Goal: Task Accomplishment & Management: Manage account settings

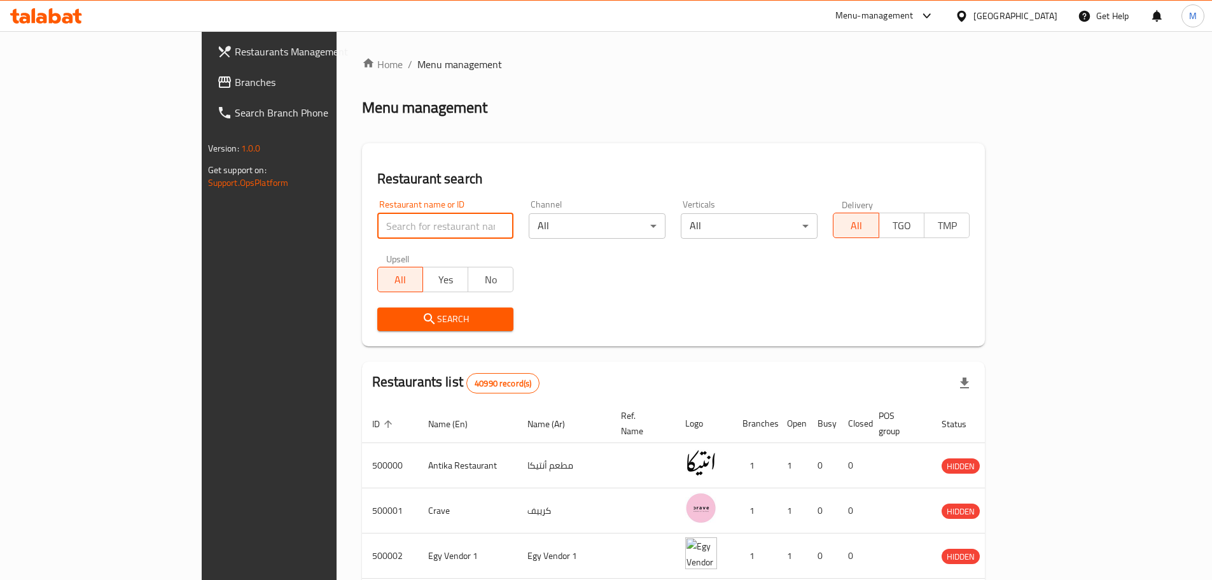
click at [424, 221] on input "search" at bounding box center [445, 225] width 137 height 25
paste input "687462"
type input "687462"
click button "Search" at bounding box center [445, 319] width 137 height 24
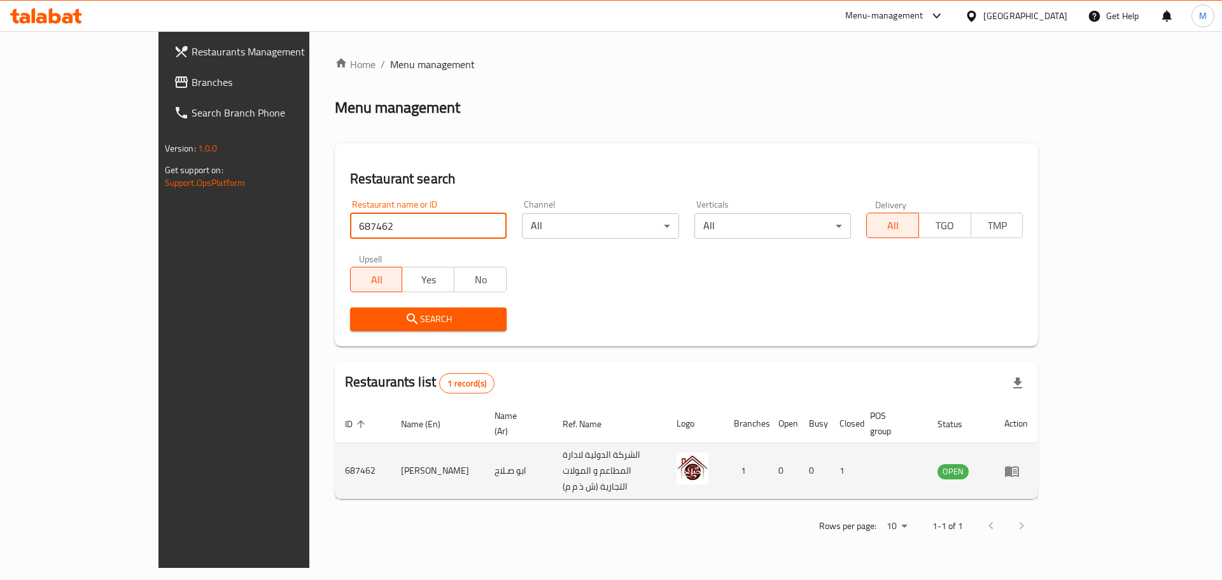
click at [1019, 463] on icon "enhanced table" at bounding box center [1011, 470] width 15 height 15
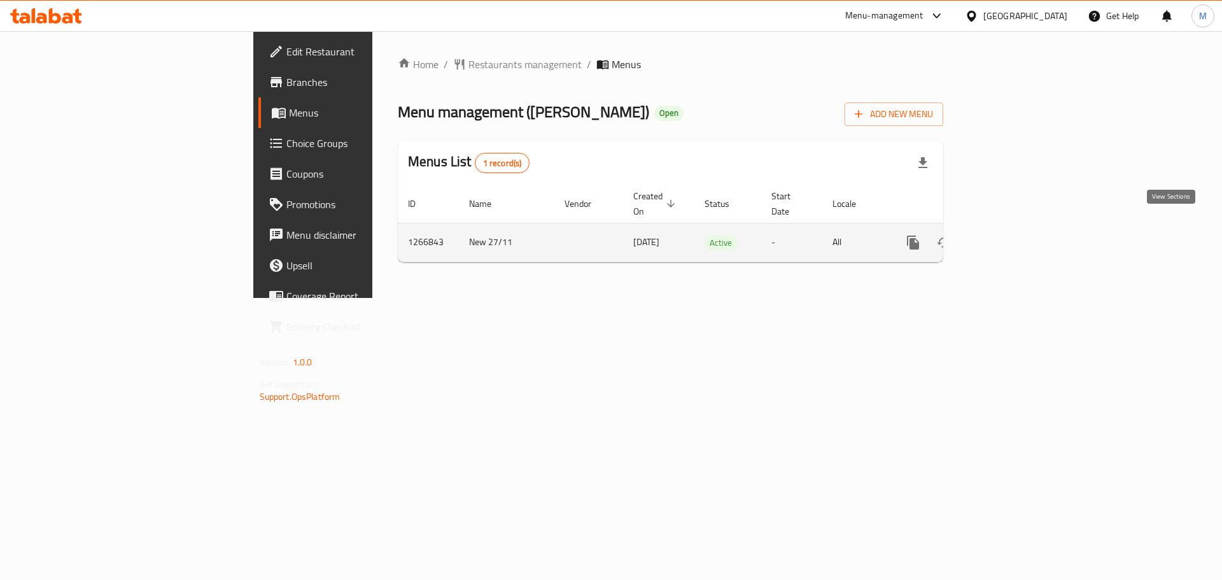
click at [1012, 235] on icon "enhanced table" at bounding box center [1004, 242] width 15 height 15
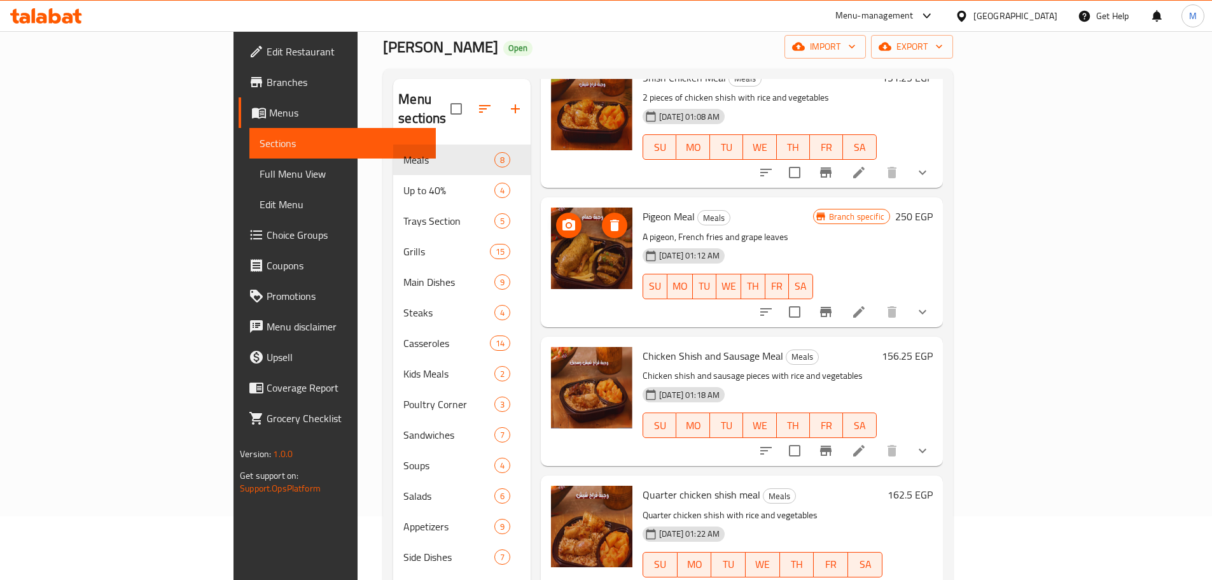
scroll to position [382, 0]
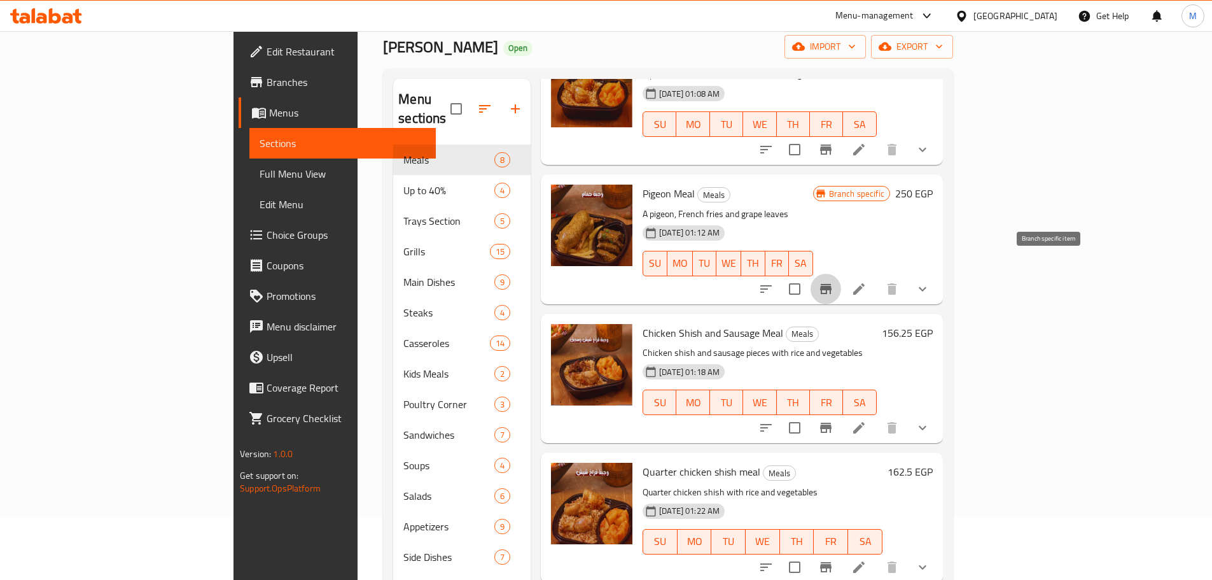
click at [834, 281] on icon "Branch-specific-item" at bounding box center [825, 288] width 15 height 15
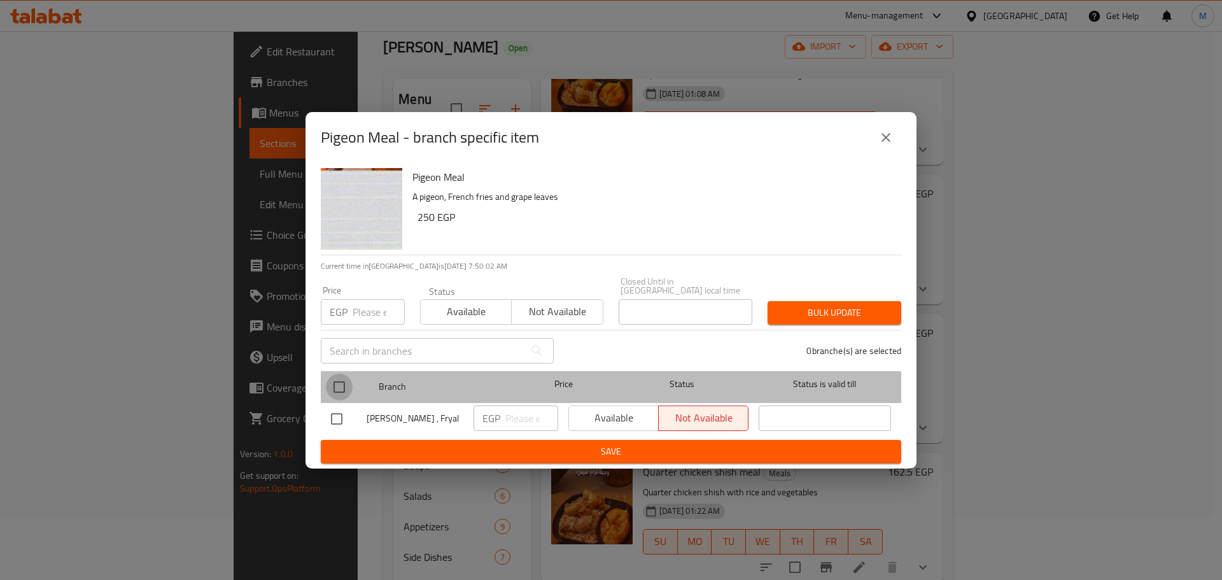
click at [337, 389] on input "checkbox" at bounding box center [339, 387] width 27 height 27
checkbox input "true"
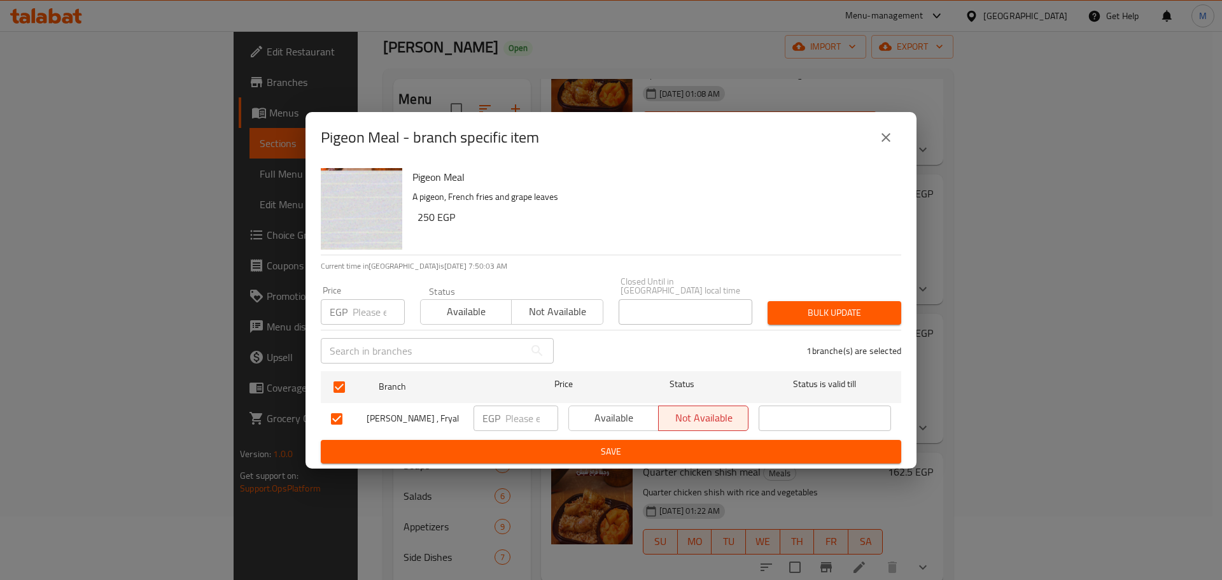
click at [600, 409] on span "Available" at bounding box center [614, 418] width 80 height 18
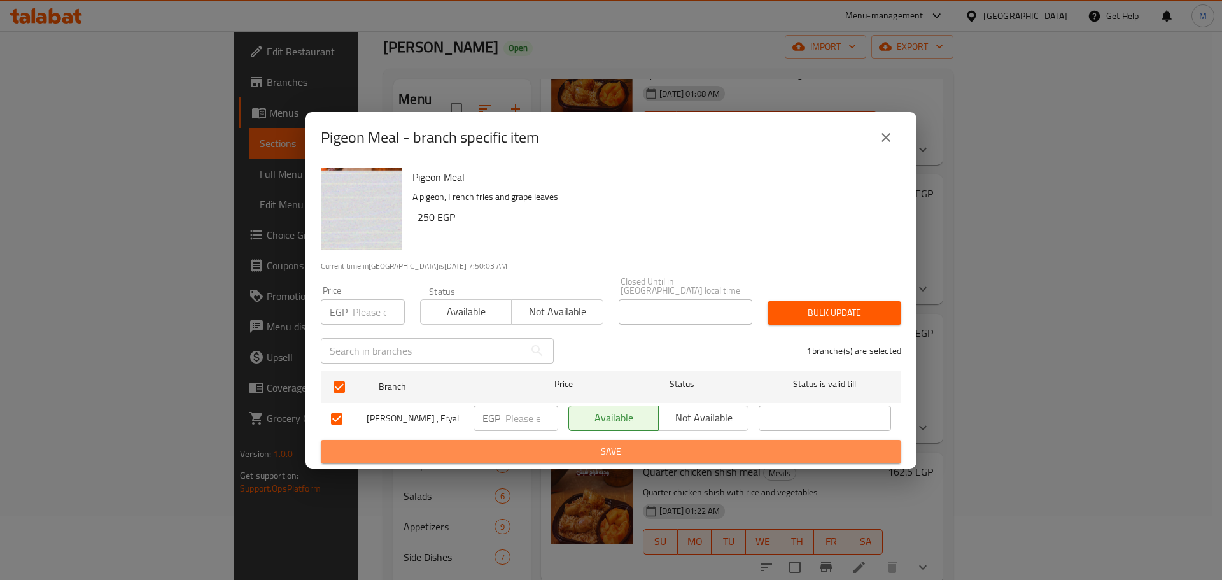
click at [630, 454] on span "Save" at bounding box center [611, 452] width 560 height 16
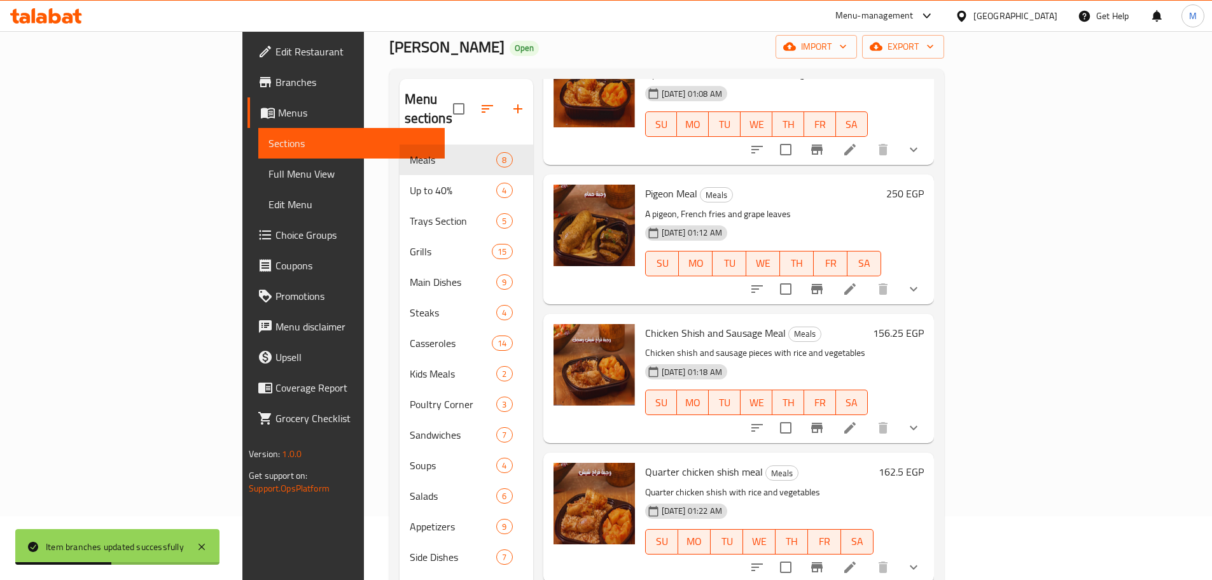
click at [924, 185] on h6 "250 EGP" at bounding box center [905, 194] width 38 height 18
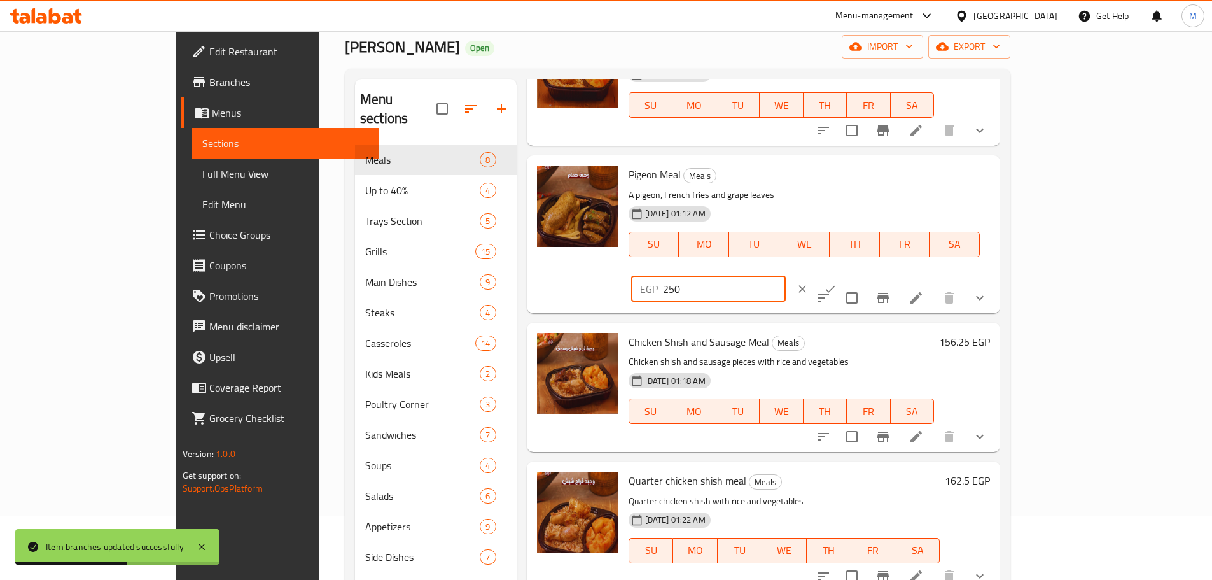
drag, startPoint x: 1028, startPoint y: 181, endPoint x: 947, endPoint y: 170, distance: 82.2
click at [927, 173] on div "Pigeon Meal Meals A pigeon, French fries and grape leaves [DATE] 01:12 AM SU MO…" at bounding box center [810, 233] width 372 height 147
paste input "68.75"
type input "268.75"
click at [837, 283] on icon "ok" at bounding box center [830, 289] width 13 height 13
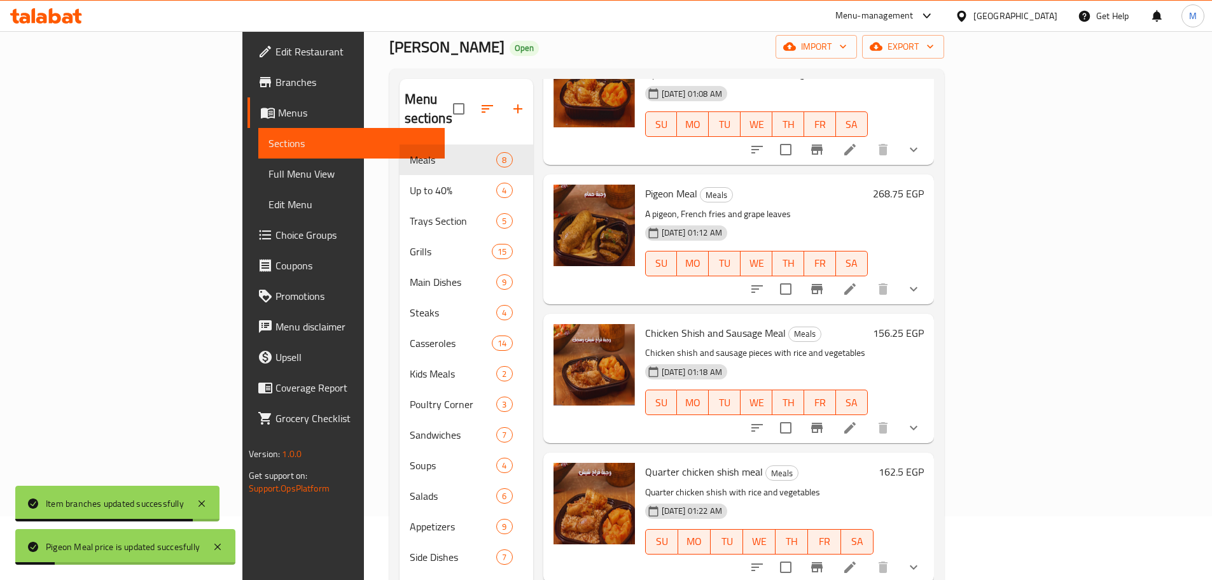
click at [873, 220] on div "[DATE] 01:12 AM SU MO TU WE TH FR SA" at bounding box center [756, 254] width 233 height 69
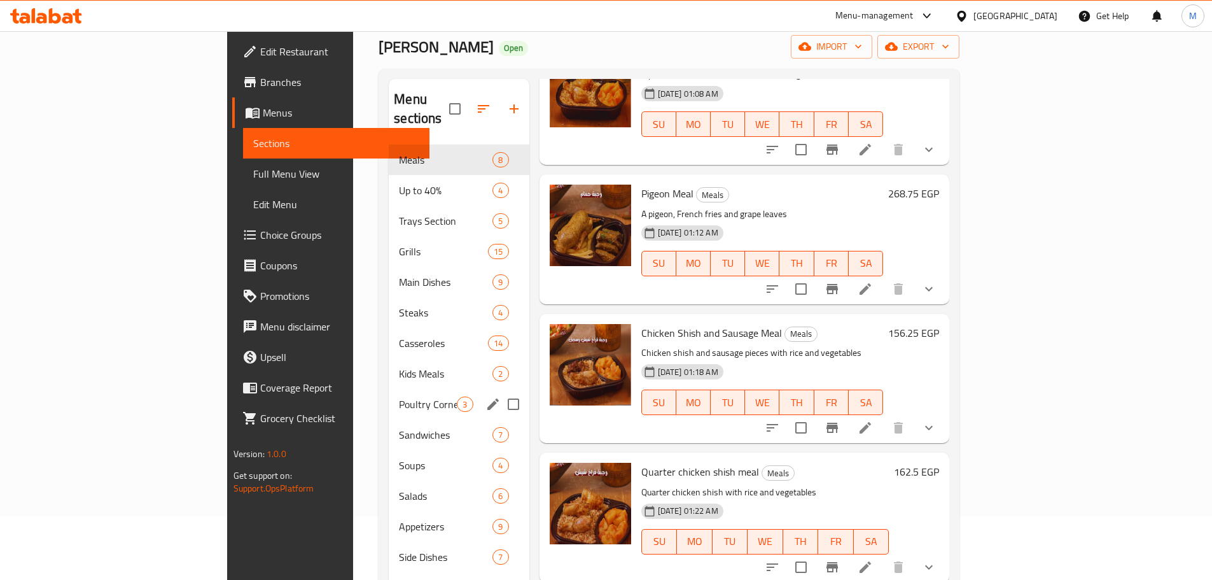
click at [399, 396] on span "Poultry Corner" at bounding box center [428, 403] width 58 height 15
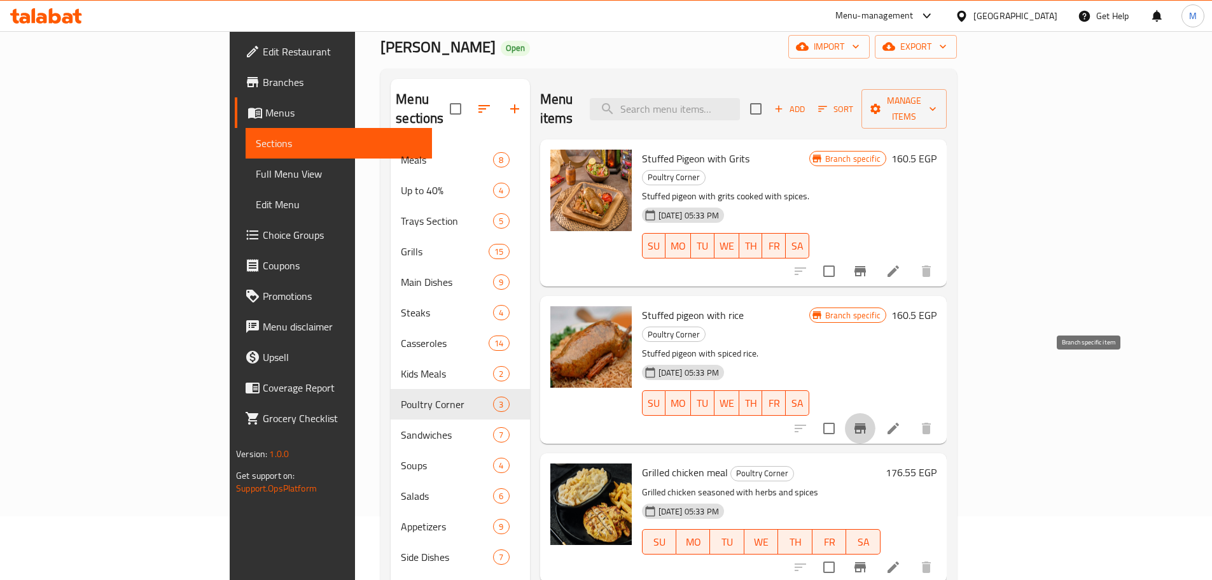
click at [868, 421] on icon "Branch-specific-item" at bounding box center [860, 428] width 15 height 15
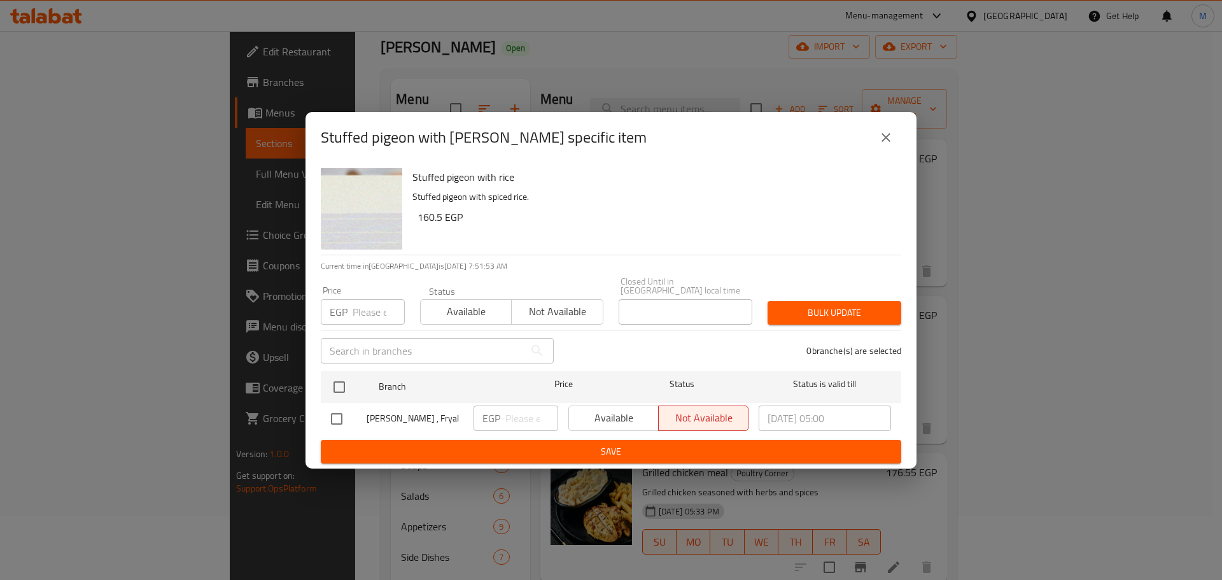
click at [891, 145] on icon "close" at bounding box center [885, 137] width 15 height 15
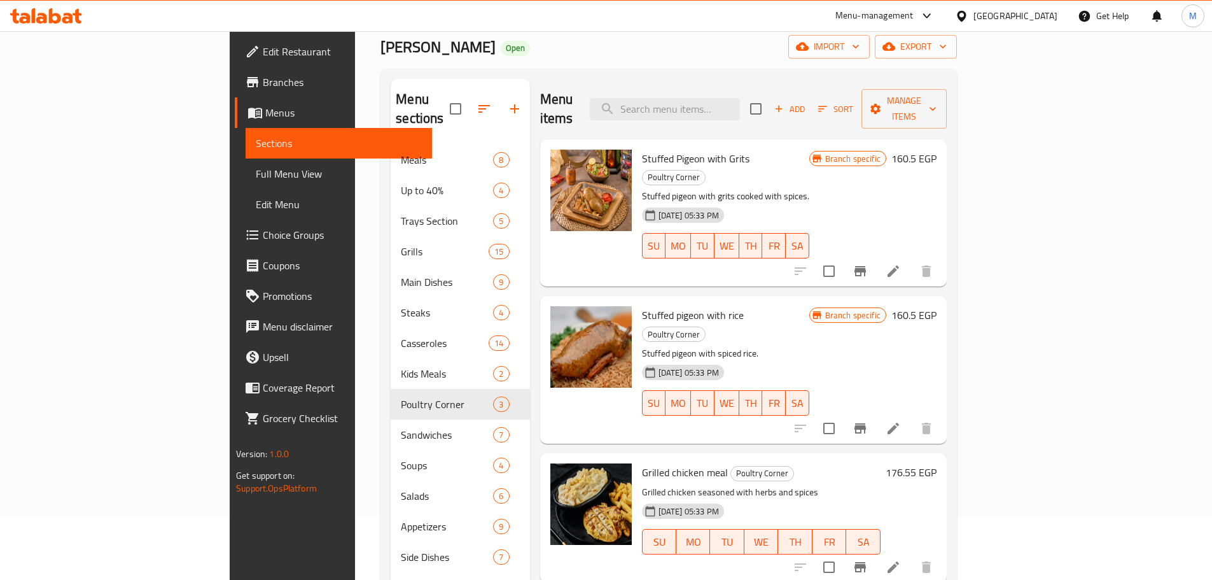
click at [937, 306] on h6 "160.5 EGP" at bounding box center [913, 315] width 45 height 18
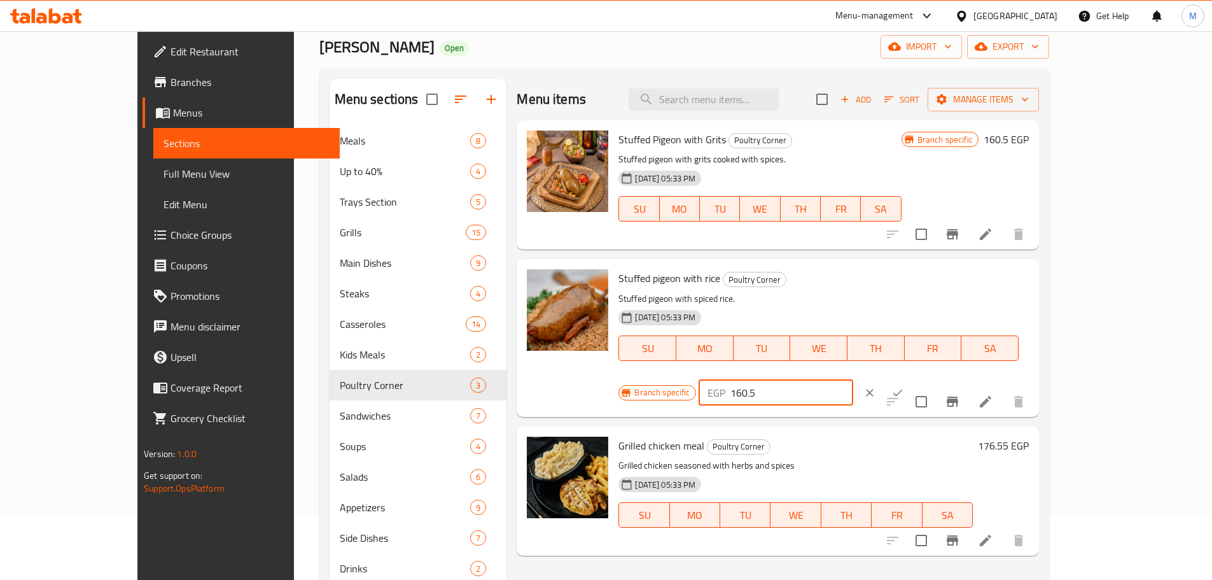
drag, startPoint x: 1043, startPoint y: 288, endPoint x: 917, endPoint y: 309, distance: 127.7
click at [917, 379] on div "Branch specific EGP 160.5 ​" at bounding box center [775, 393] width 312 height 28
type input "170"
click at [912, 379] on button "ok" at bounding box center [898, 393] width 28 height 28
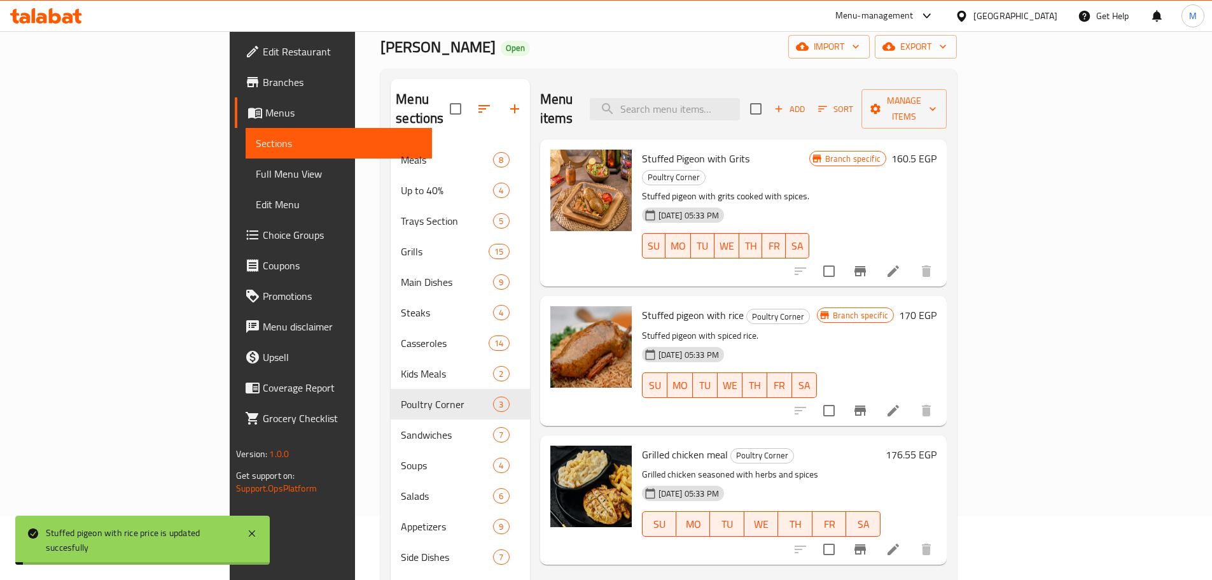
click at [937, 150] on h6 "160.5 EGP" at bounding box center [913, 159] width 45 height 18
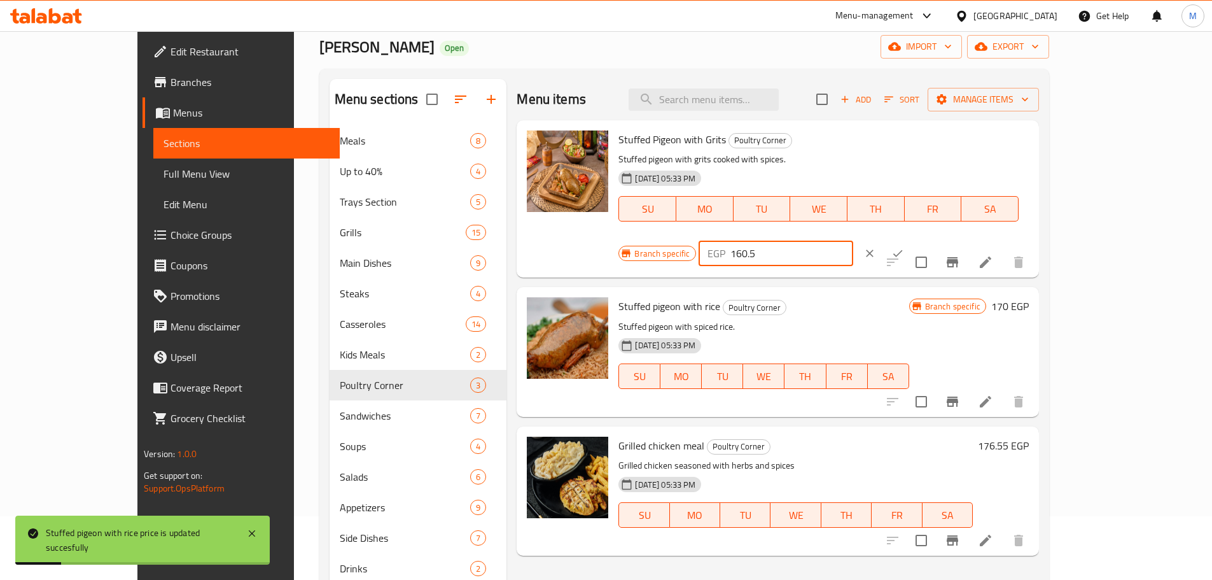
drag, startPoint x: 1035, startPoint y: 148, endPoint x: 940, endPoint y: 169, distance: 97.1
click at [930, 239] on div "Branch specific EGP 160.5 ​" at bounding box center [775, 253] width 312 height 28
type input "170"
click at [912, 239] on button "ok" at bounding box center [898, 253] width 28 height 28
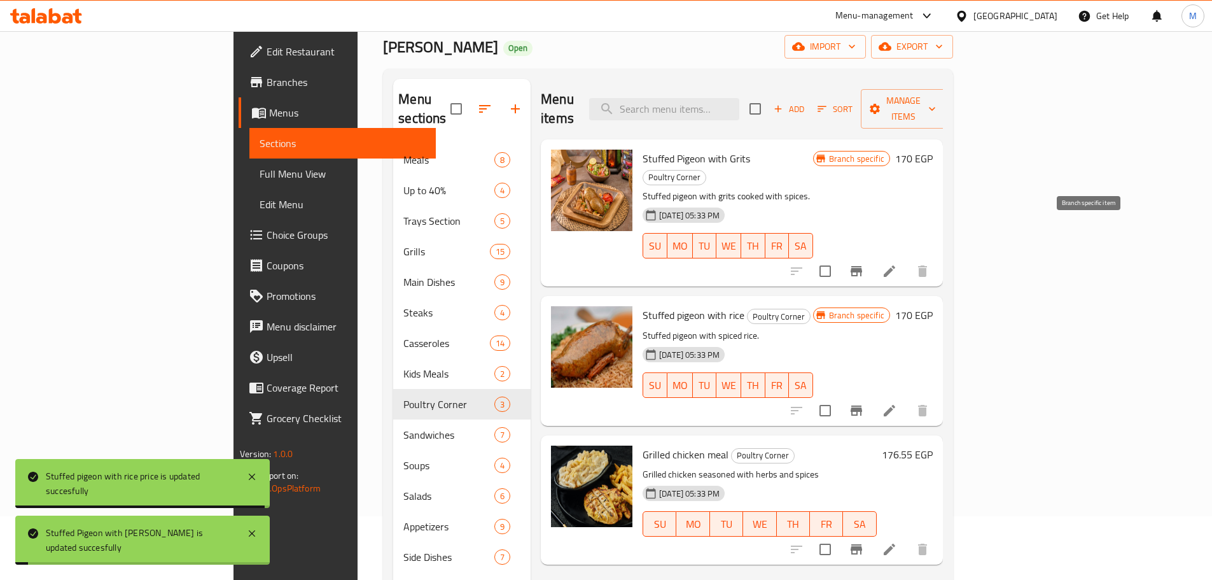
click at [872, 256] on button "Branch-specific-item" at bounding box center [856, 271] width 31 height 31
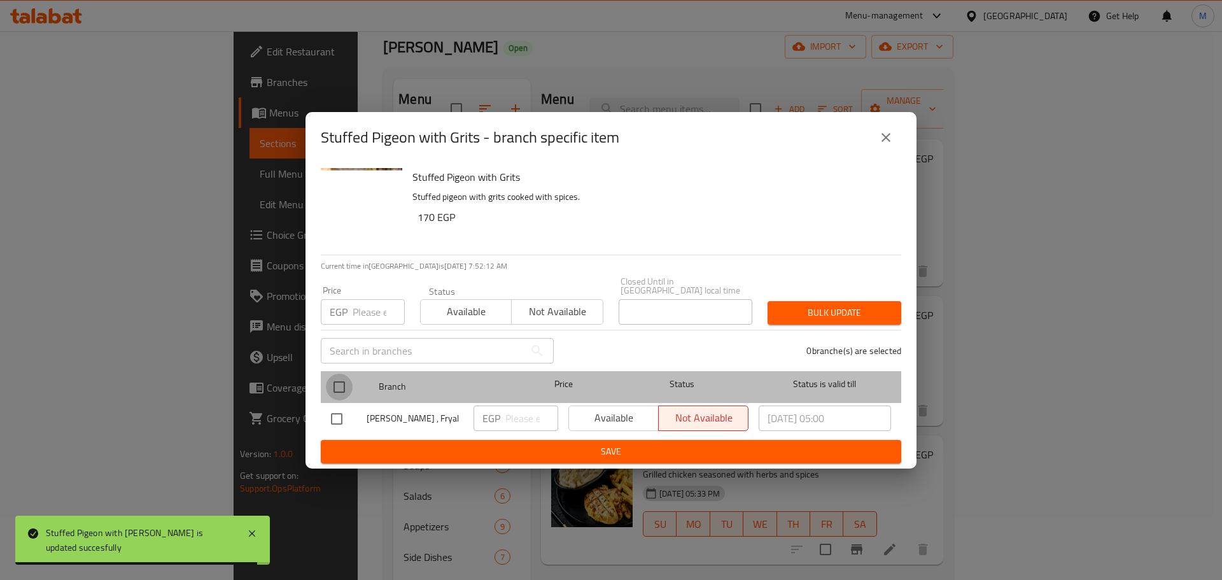
drag, startPoint x: 326, startPoint y: 387, endPoint x: 337, endPoint y: 389, distance: 11.0
click at [328, 387] on input "checkbox" at bounding box center [339, 387] width 27 height 27
checkbox input "true"
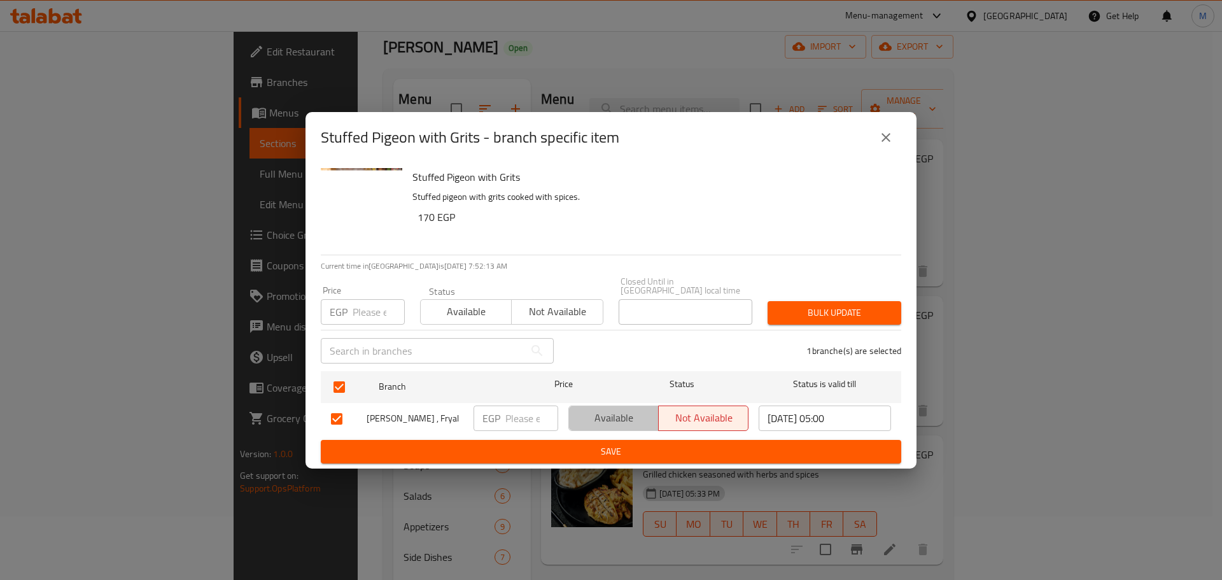
click at [636, 417] on span "Available" at bounding box center [614, 418] width 80 height 18
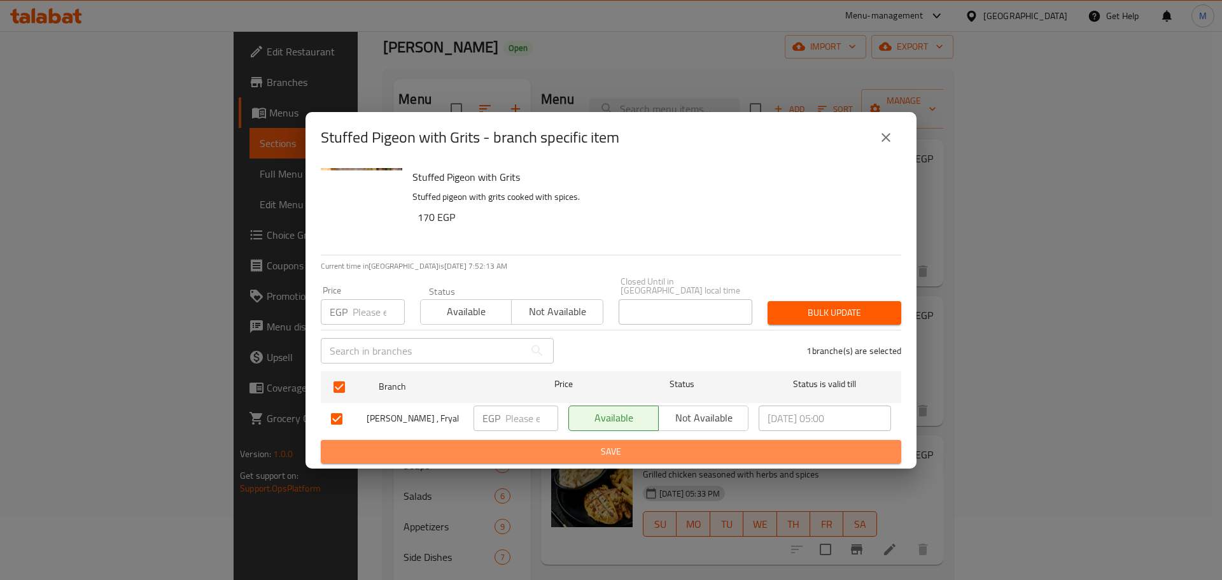
click at [618, 447] on span "Save" at bounding box center [611, 452] width 560 height 16
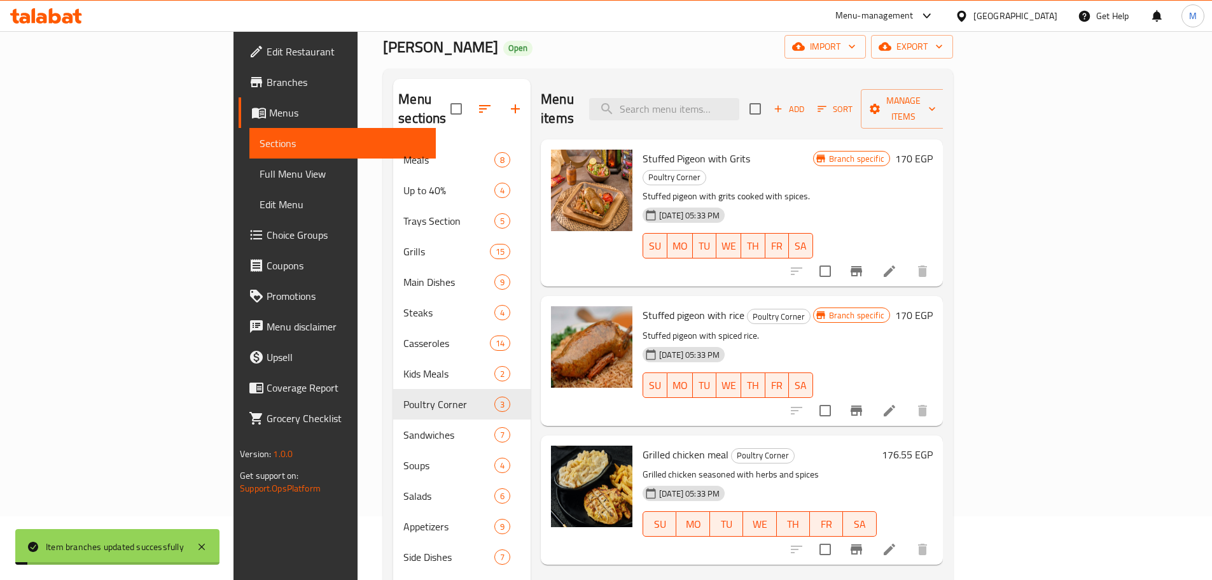
click at [864, 403] on icon "Branch-specific-item" at bounding box center [856, 410] width 15 height 15
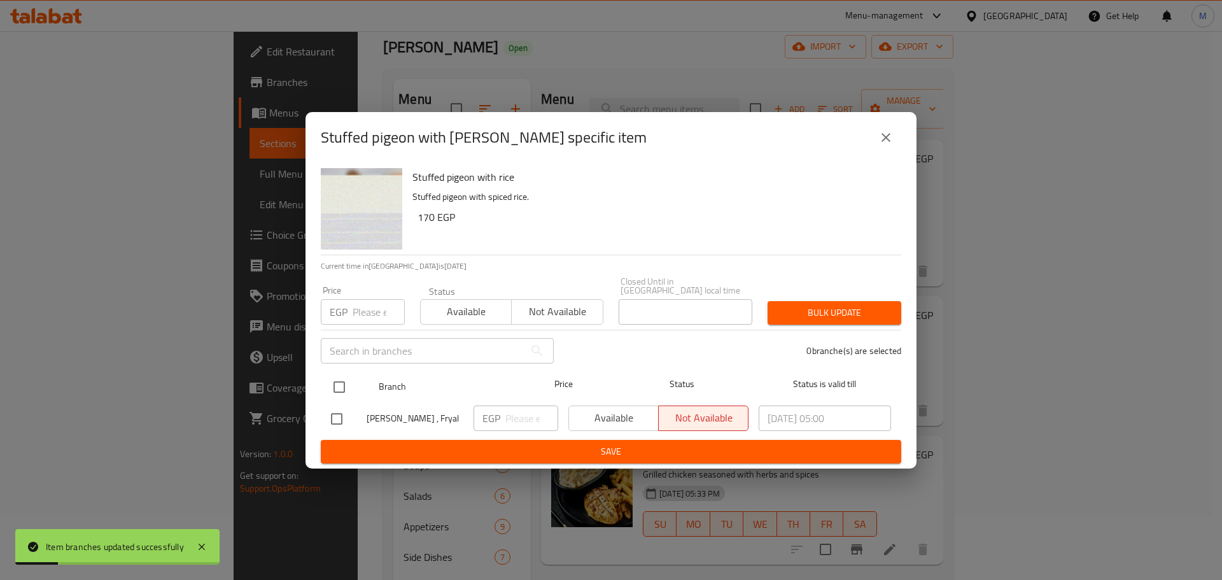
click at [348, 384] on input "checkbox" at bounding box center [339, 387] width 27 height 27
checkbox input "true"
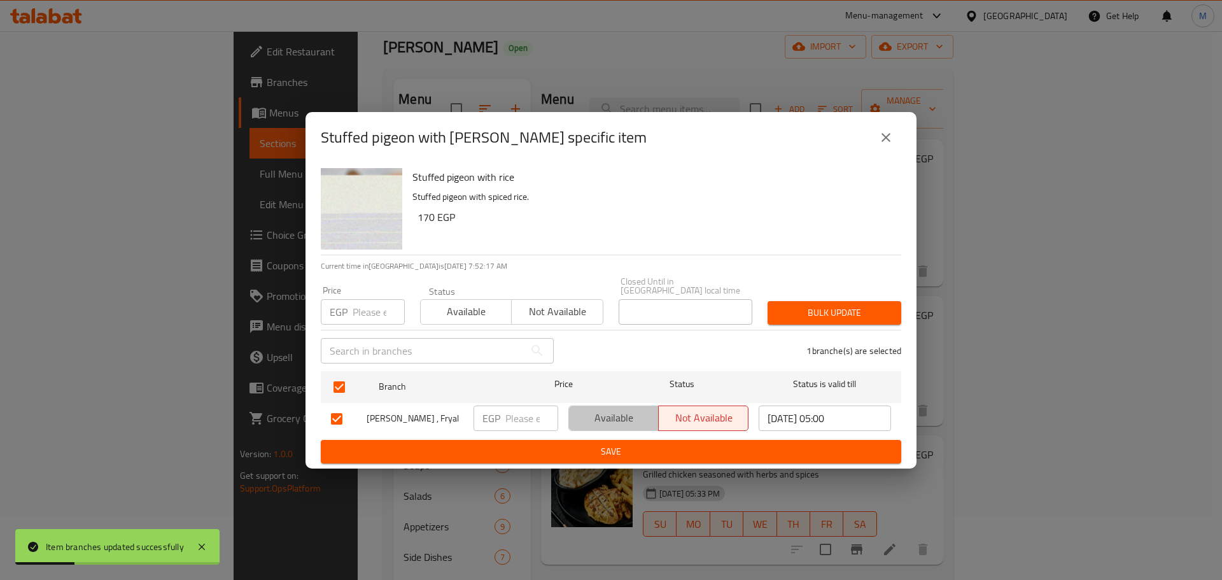
click at [622, 423] on button "Available" at bounding box center [613, 417] width 90 height 25
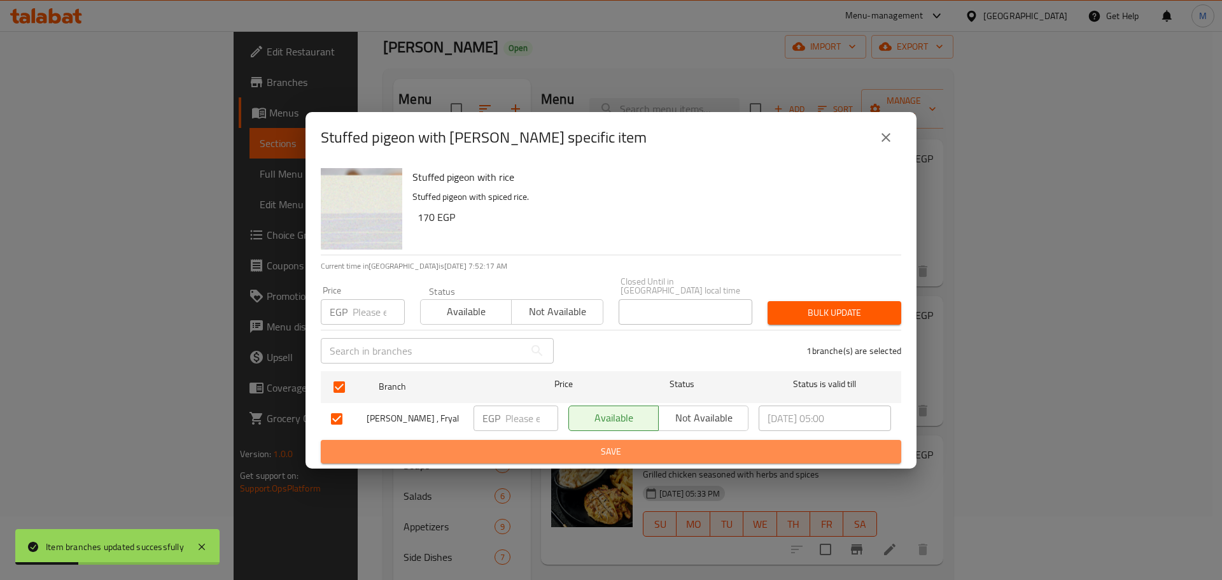
click at [626, 449] on span "Save" at bounding box center [611, 452] width 560 height 16
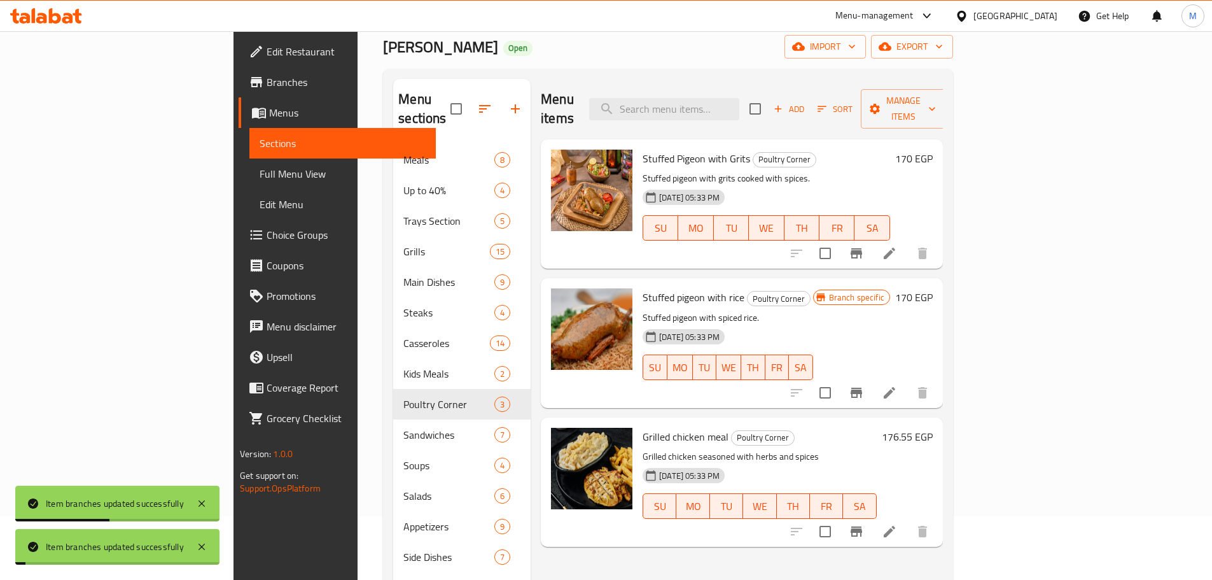
click at [890, 150] on h6 "Stuffed Pigeon with Grits Poultry Corner" at bounding box center [767, 159] width 248 height 18
